Goal: Find specific page/section: Find specific page/section

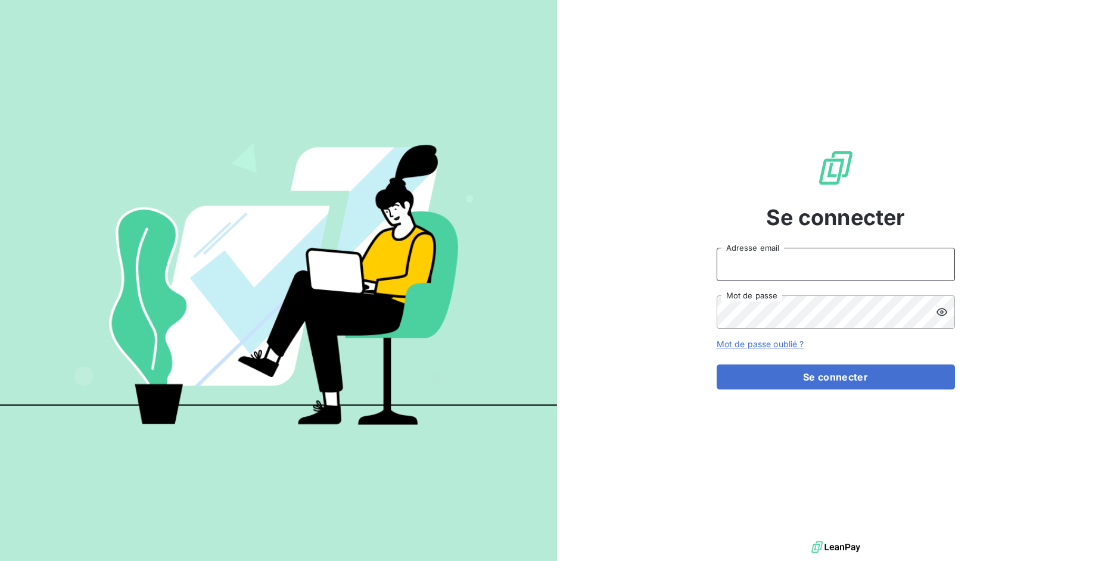
click at [809, 269] on input "Adresse email" at bounding box center [835, 264] width 238 height 33
drag, startPoint x: 759, startPoint y: 266, endPoint x: 797, endPoint y: 264, distance: 38.2
click at [797, 264] on input "admin@3dcelo" at bounding box center [835, 264] width 238 height 33
type input "admin@bersay"
click at [716, 364] on button "Se connecter" at bounding box center [835, 376] width 238 height 25
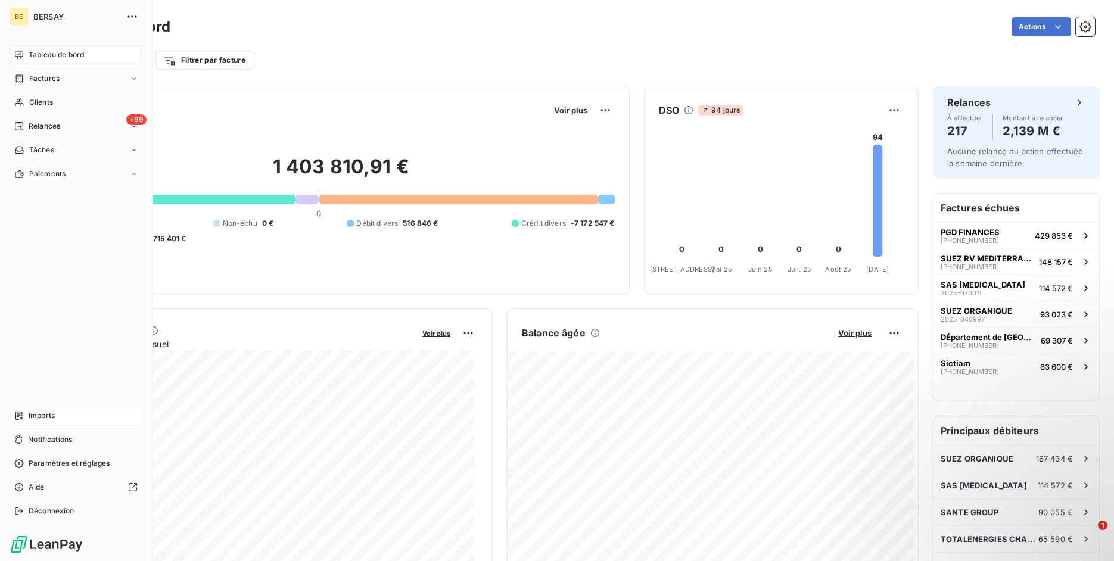
click at [17, 413] on icon at bounding box center [19, 416] width 10 height 10
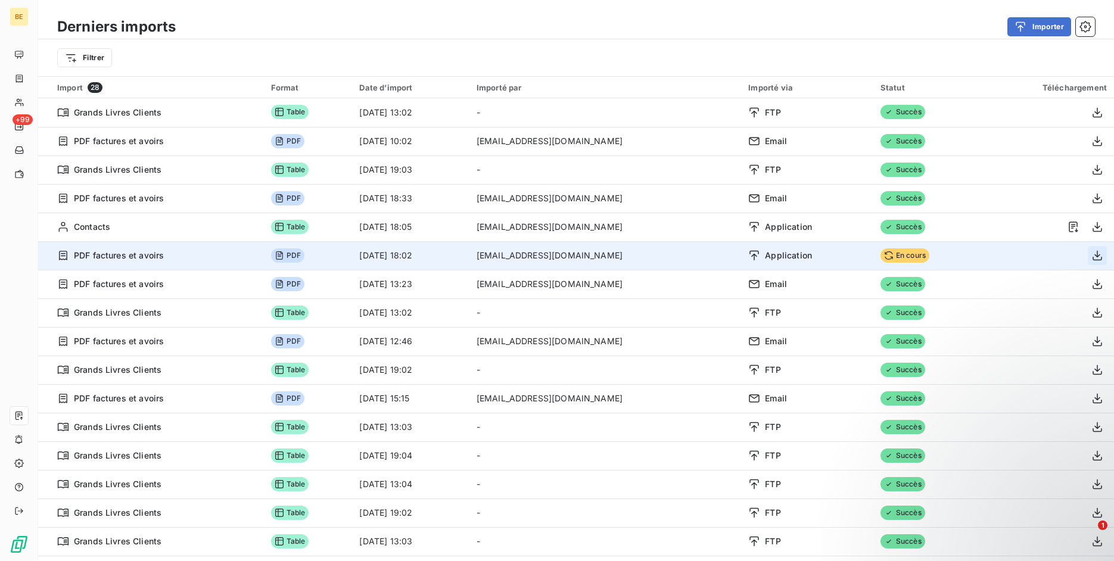
click at [1091, 257] on icon "button" at bounding box center [1097, 256] width 12 height 12
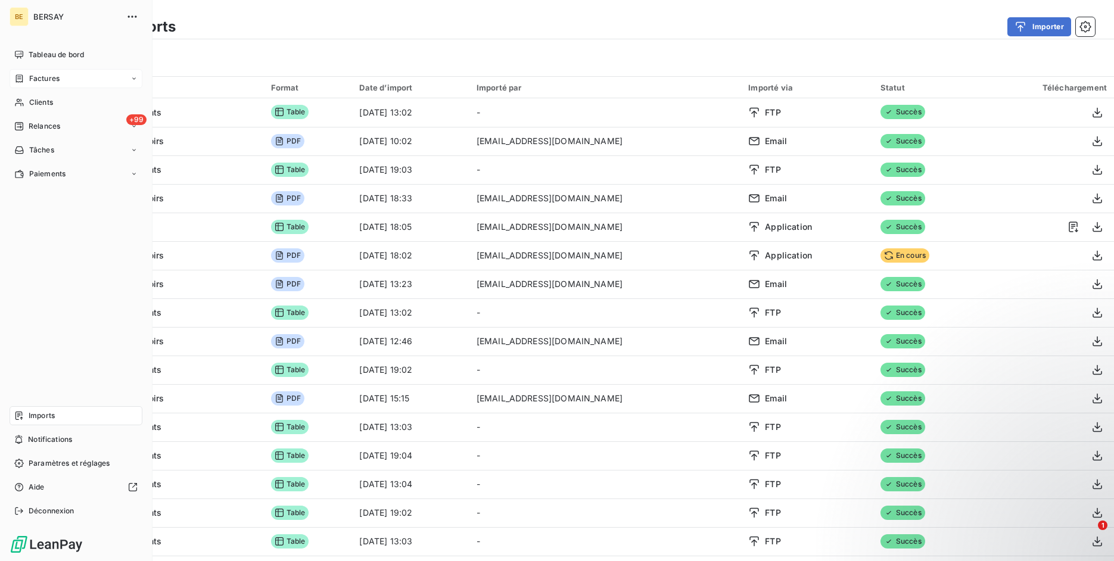
click at [42, 80] on span "Factures" at bounding box center [44, 78] width 30 height 11
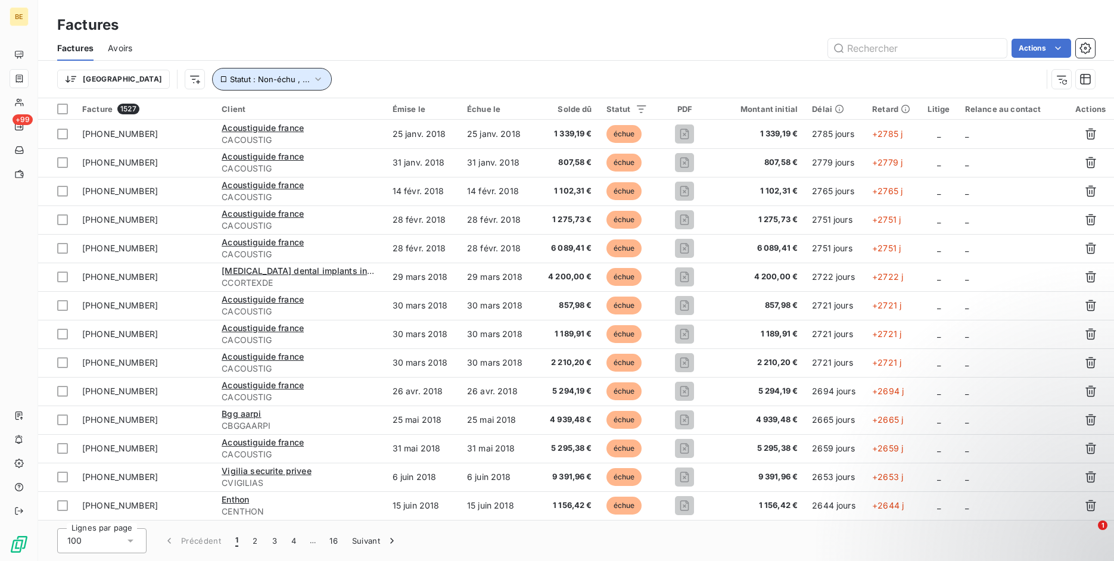
click at [239, 85] on button "Statut : Non-échu , ..." at bounding box center [272, 79] width 120 height 23
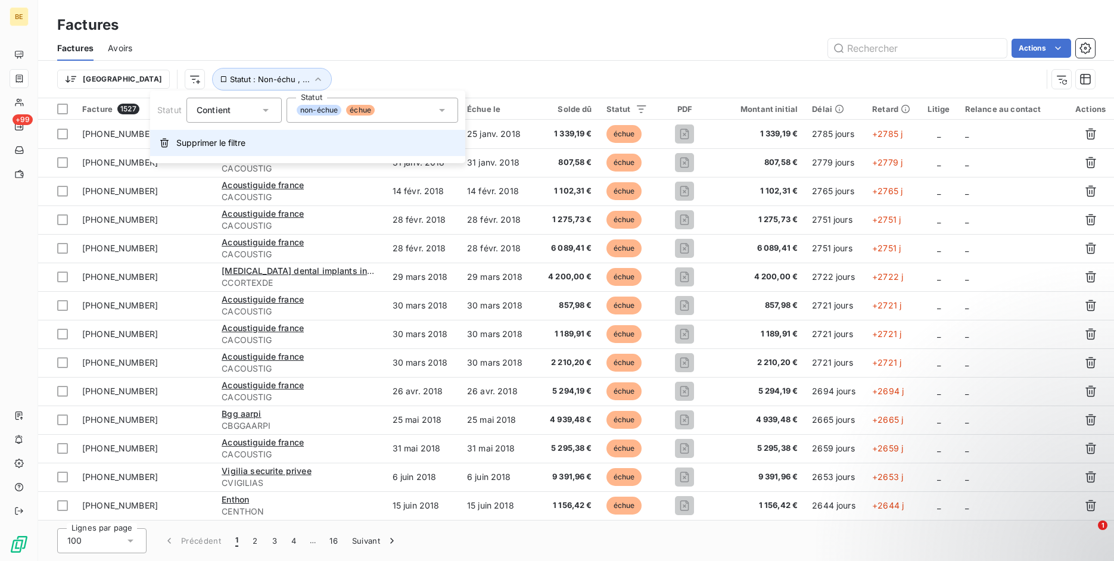
click at [244, 142] on span "Supprimer le filtre" at bounding box center [210, 143] width 69 height 12
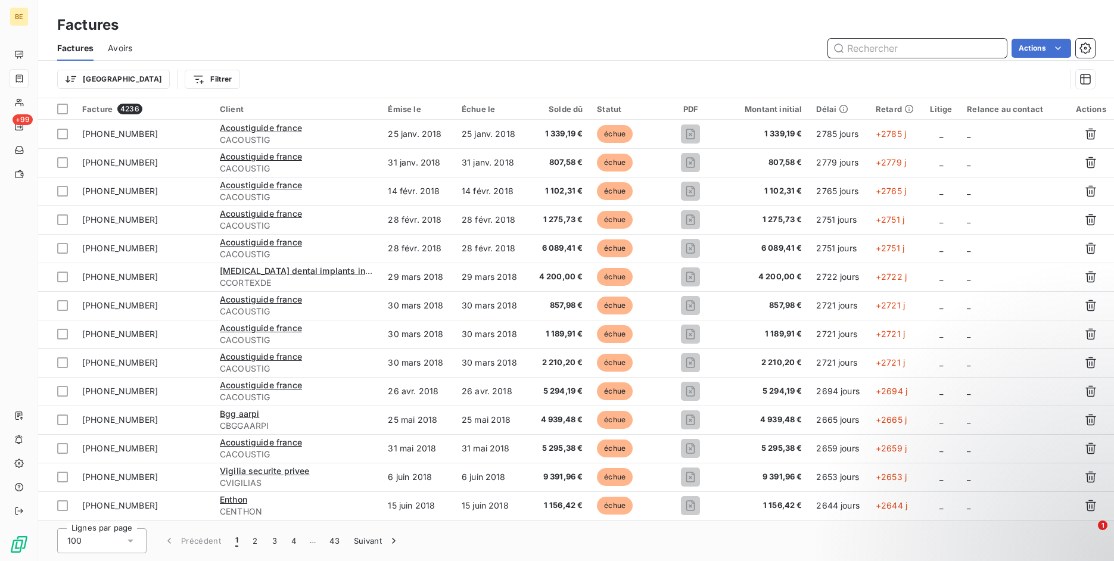
click at [905, 52] on input "text" at bounding box center [917, 48] width 179 height 19
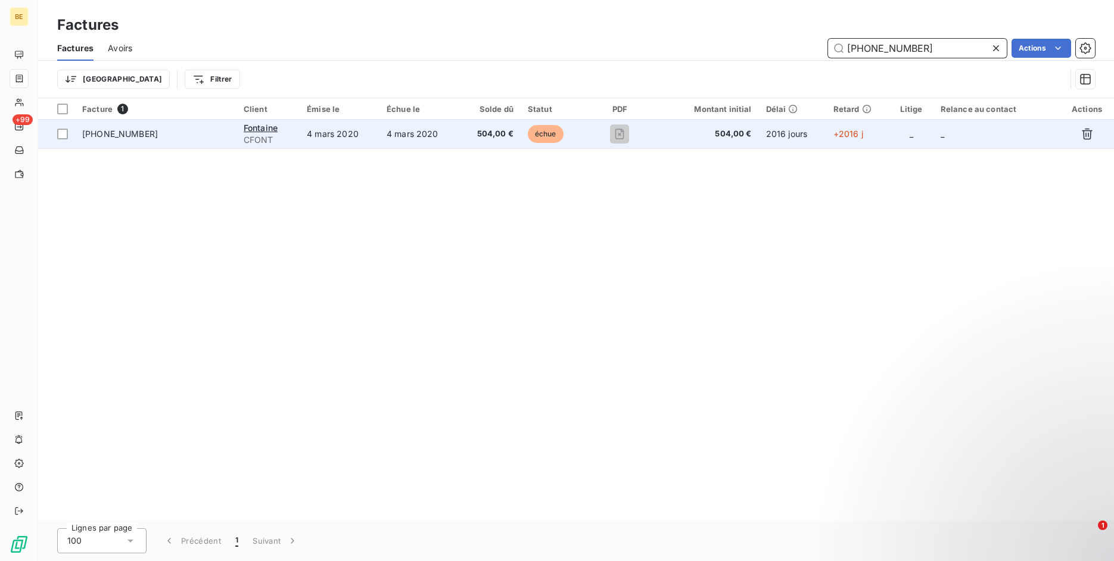
type input "[PHONE_NUMBER]"
click at [224, 130] on span "[PHONE_NUMBER]" at bounding box center [155, 134] width 147 height 12
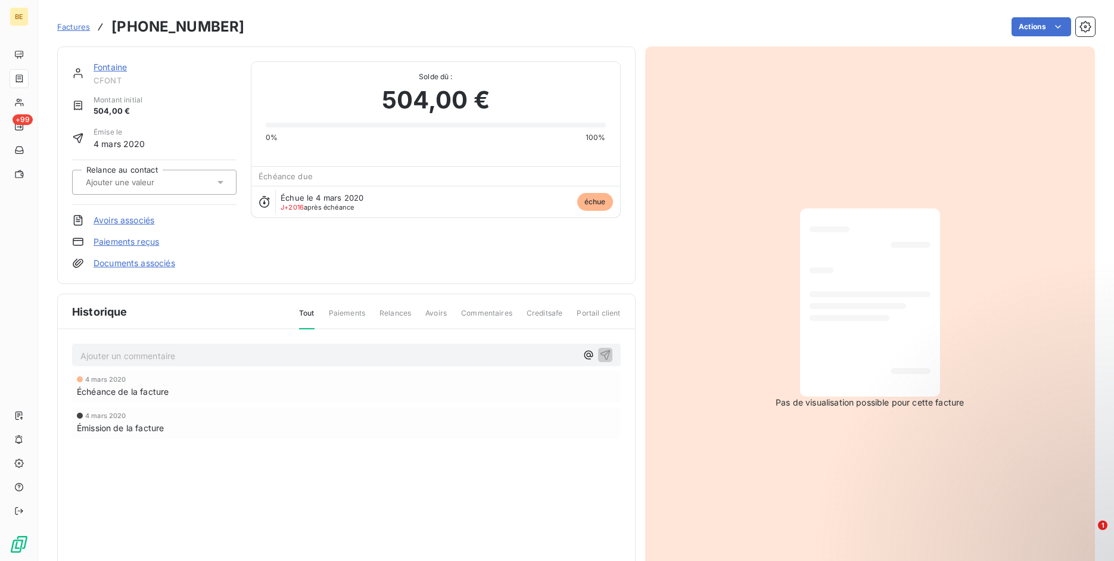
click at [63, 18] on div "Factures [PHONE_NUMBER]" at bounding box center [150, 26] width 187 height 21
click at [64, 24] on span "Factures" at bounding box center [73, 27] width 33 height 10
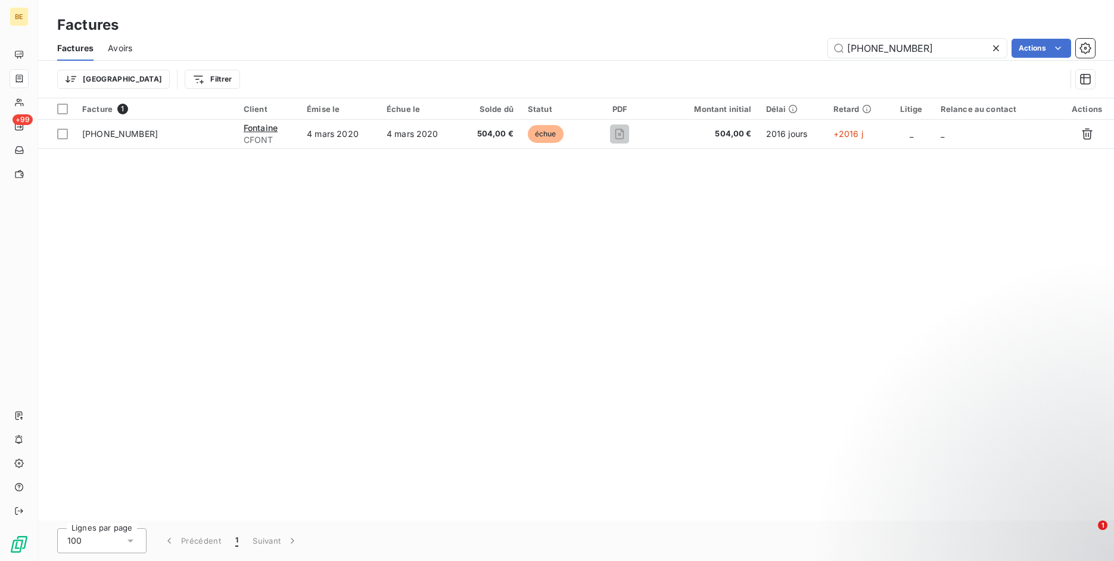
click at [122, 45] on span "Avoirs" at bounding box center [120, 48] width 24 height 12
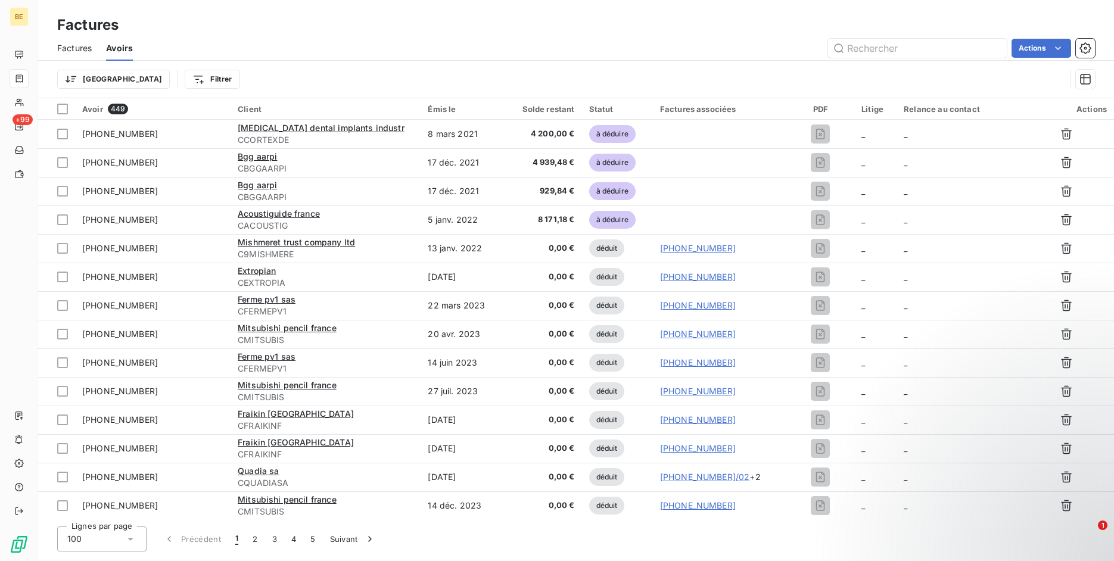
click at [71, 49] on span "Factures" at bounding box center [74, 48] width 35 height 12
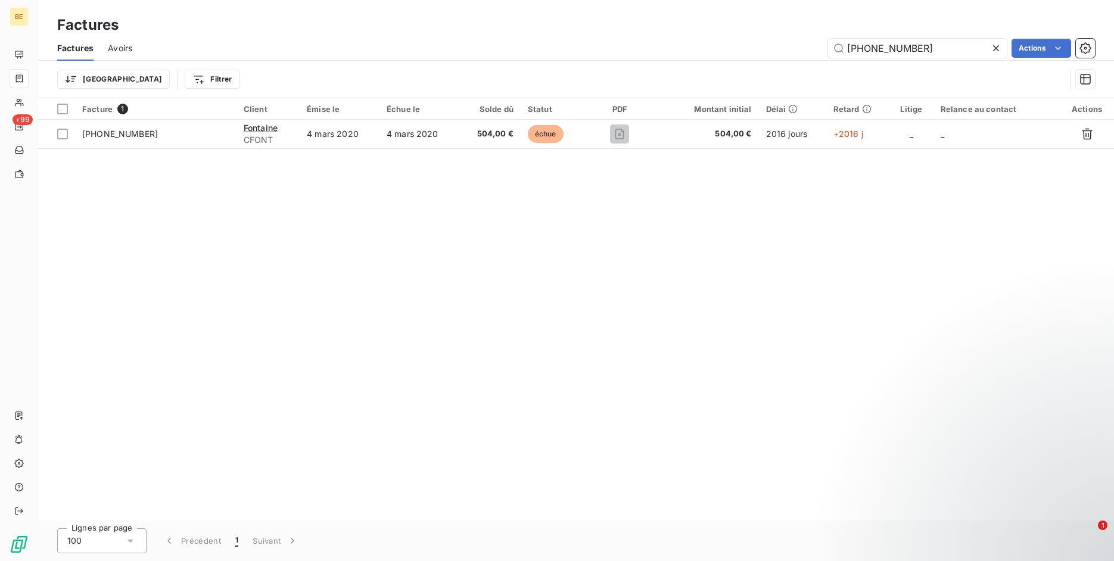
click at [105, 49] on div "Factures Avoirs [PHONE_NUMBER] Actions" at bounding box center [575, 48] width 1075 height 25
click at [126, 50] on span "Avoirs" at bounding box center [120, 48] width 24 height 12
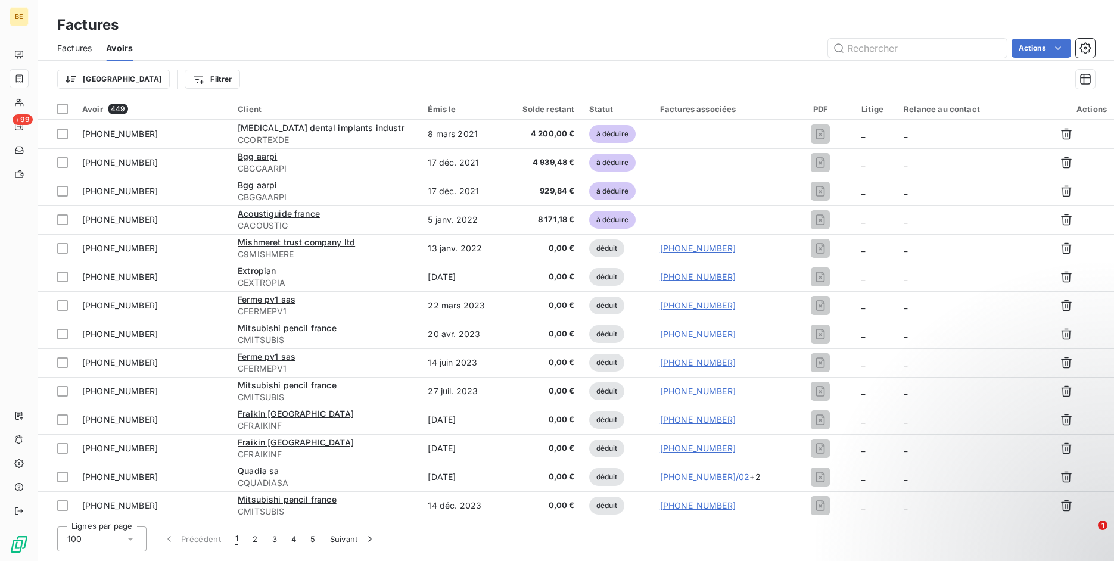
type input "[PHONE_NUMBER]"
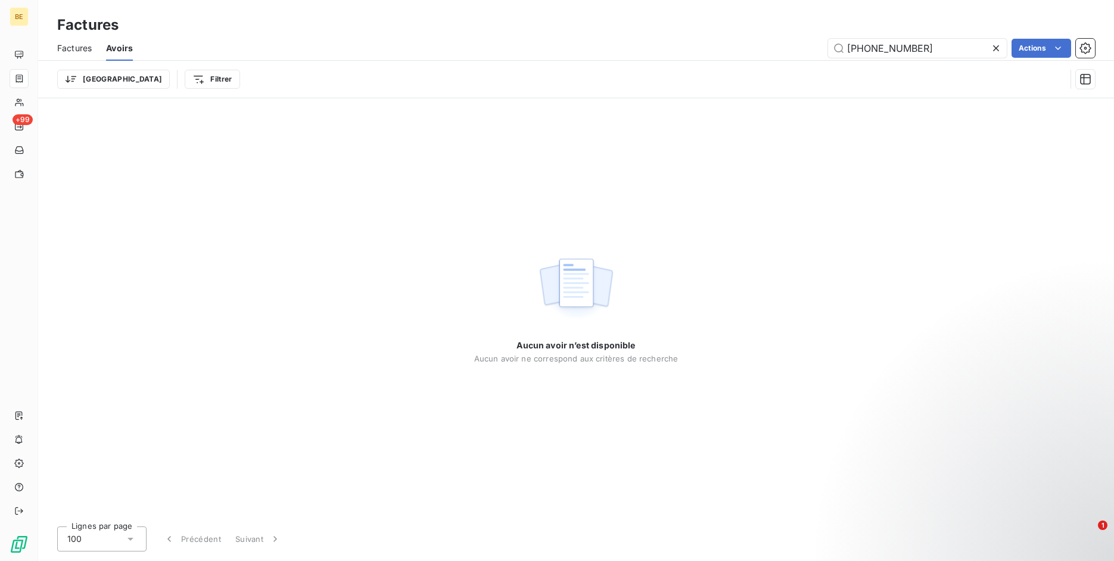
click at [83, 45] on span "Factures" at bounding box center [74, 48] width 35 height 12
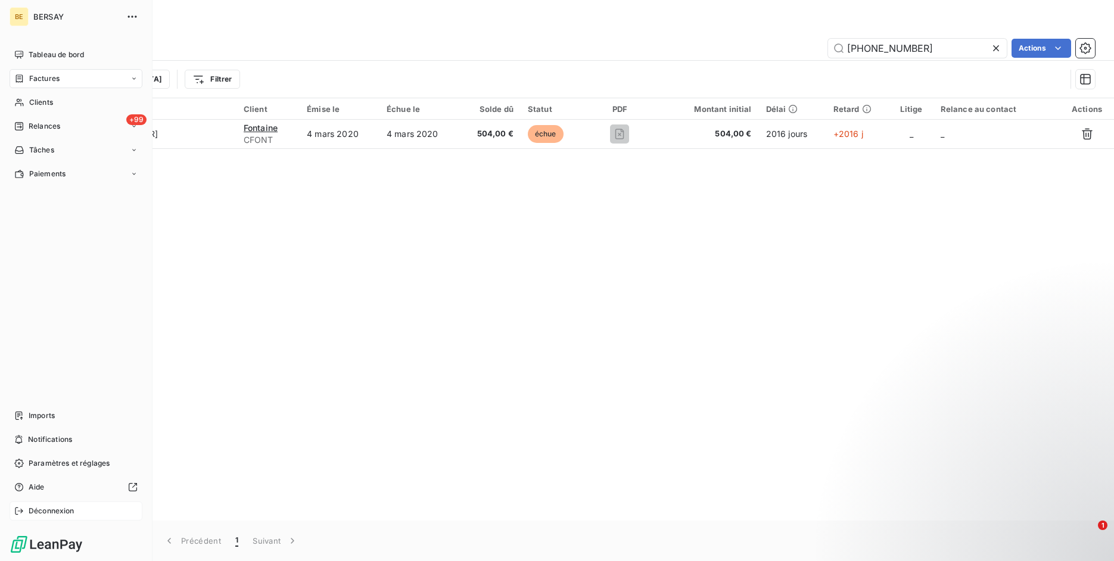
click at [18, 517] on div "Déconnexion" at bounding box center [76, 510] width 133 height 19
